Goal: Information Seeking & Learning: Get advice/opinions

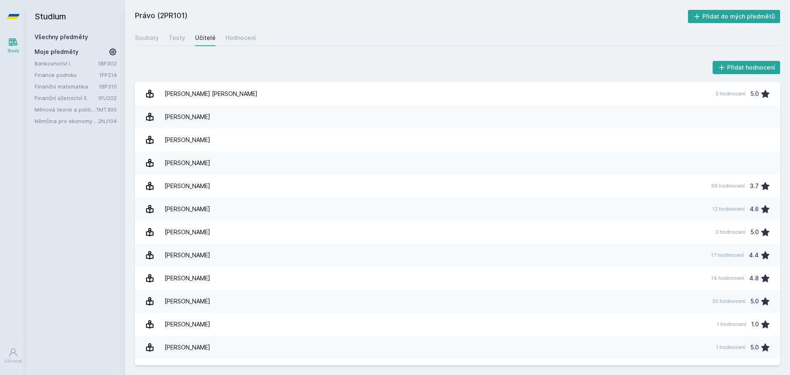
click at [77, 97] on link "Finanční účetnictví II." at bounding box center [66, 98] width 63 height 8
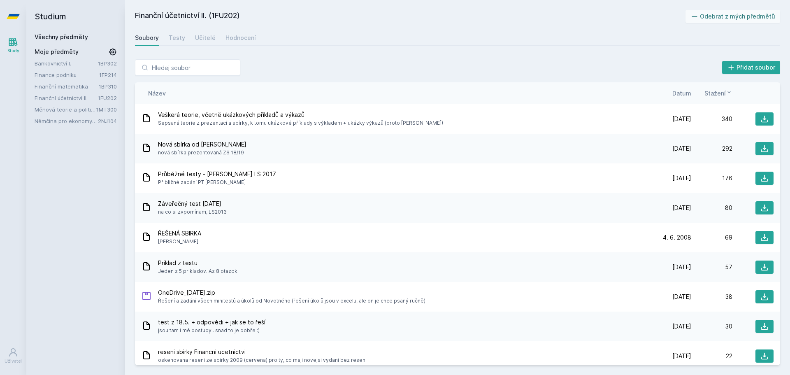
click at [70, 94] on link "Finanční účetnictví II." at bounding box center [66, 98] width 63 height 8
click at [226, 39] on div "Hodnocení" at bounding box center [241, 38] width 30 height 8
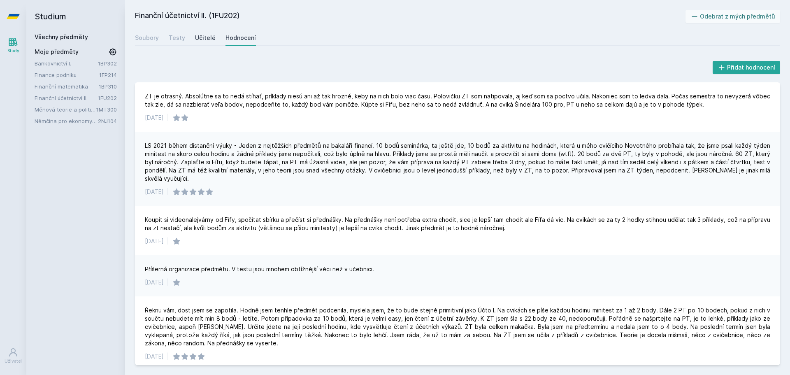
click at [204, 40] on div "Učitelé" at bounding box center [205, 38] width 21 height 8
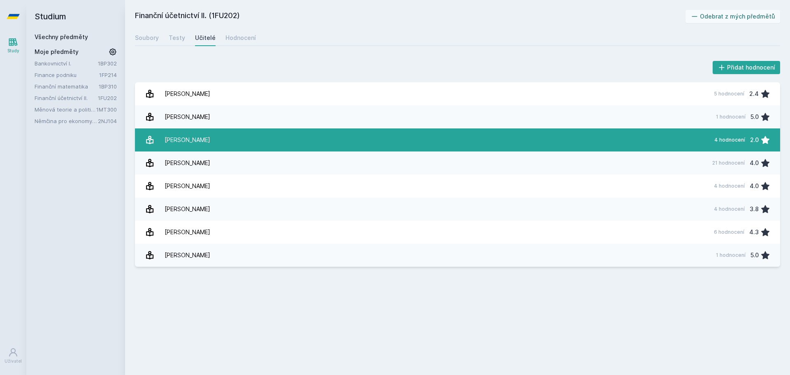
click at [222, 137] on link "[PERSON_NAME][DATE] hodnocení 2.0" at bounding box center [457, 139] width 645 height 23
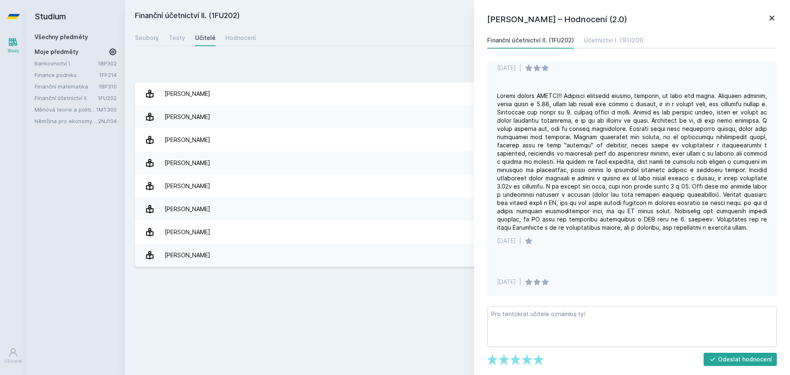
scroll to position [95, 0]
click at [93, 70] on div "Bankovnictví I. 1BP302 Finance podniku 1FP214 Finanční matematika 1BP310 Finanč…" at bounding box center [76, 92] width 82 height 66
click at [94, 72] on link "Finance podniku" at bounding box center [67, 75] width 65 height 8
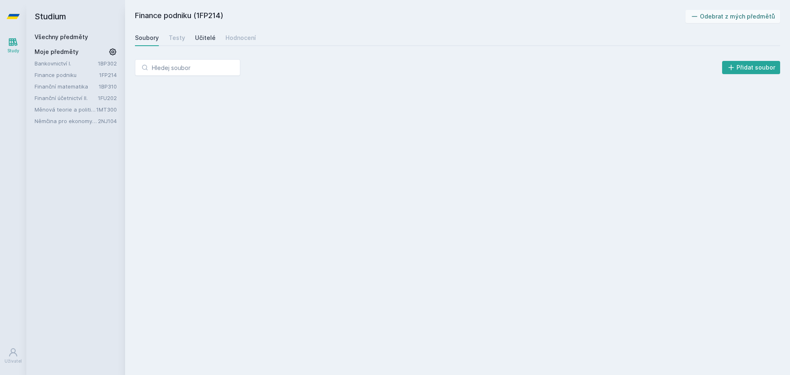
click at [197, 37] on div "Učitelé" at bounding box center [205, 38] width 21 height 8
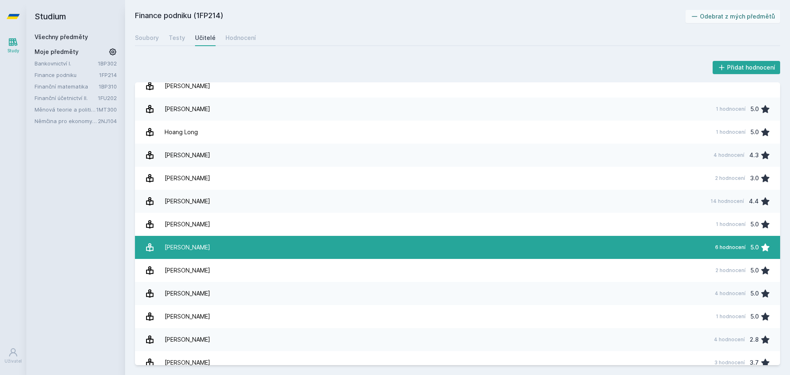
scroll to position [109, 0]
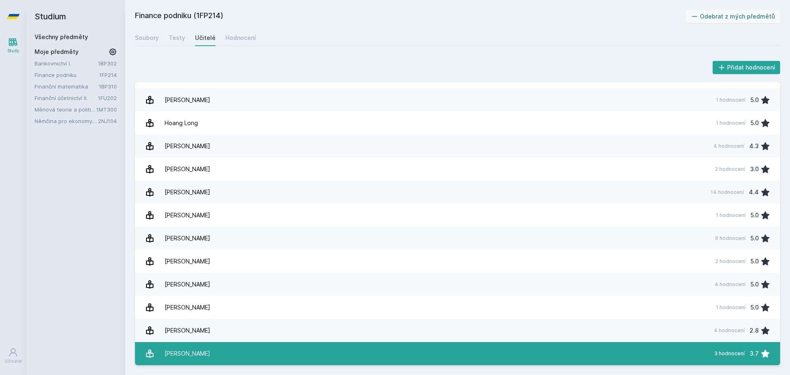
click at [505, 344] on link "[PERSON_NAME] 3 hodnocení 3.7" at bounding box center [457, 353] width 645 height 23
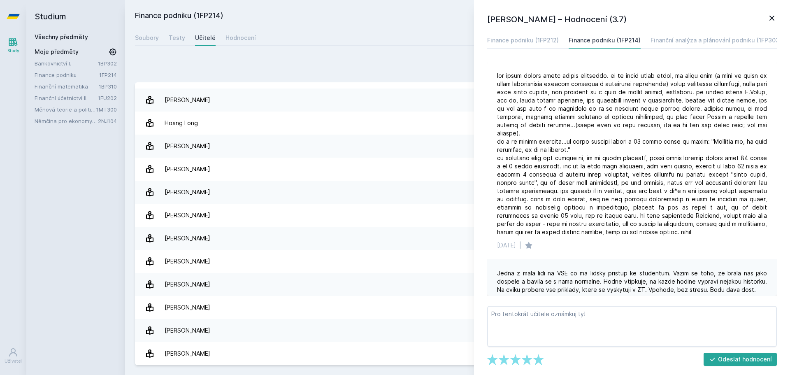
click at [61, 99] on link "Finanční účetnictví II." at bounding box center [66, 98] width 63 height 8
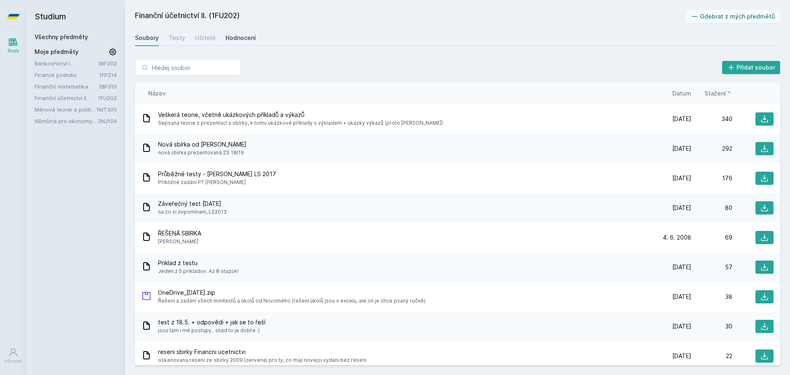
click at [232, 37] on div "Hodnocení" at bounding box center [241, 38] width 30 height 8
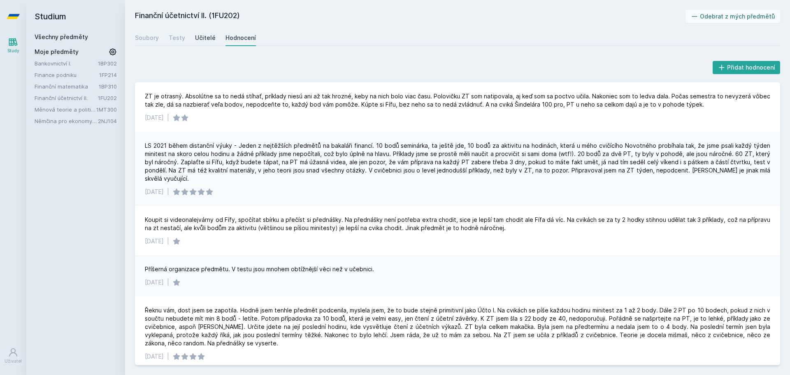
click at [207, 42] on div "Učitelé" at bounding box center [205, 38] width 21 height 8
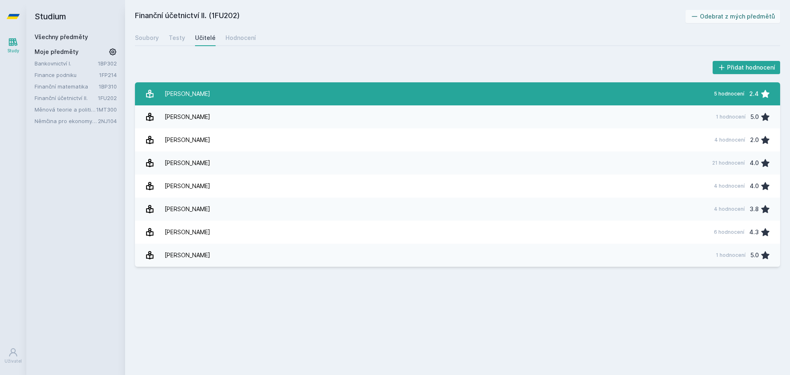
click at [249, 93] on link "[PERSON_NAME] 5 hodnocení 2.4" at bounding box center [457, 93] width 645 height 23
